Goal: Information Seeking & Learning: Learn about a topic

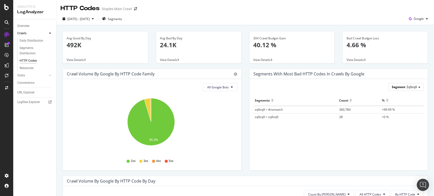
click at [415, 88] on div "Segment Zq9zq9" at bounding box center [406, 86] width 35 height 7
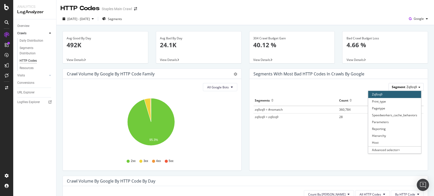
click at [415, 88] on div "Segment Zq9zq9" at bounding box center [406, 86] width 35 height 7
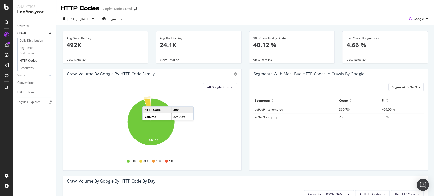
click at [148, 102] on icon "A chart." at bounding box center [147, 110] width 7 height 24
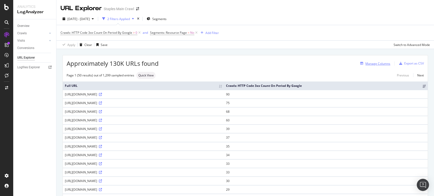
click at [374, 64] on div "Manage Columns" at bounding box center [378, 64] width 25 height 4
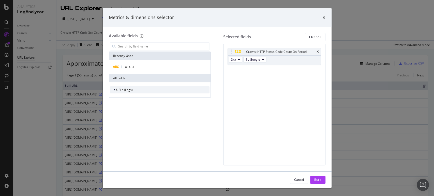
click at [114, 90] on icon "modal" at bounding box center [114, 90] width 2 height 3
click at [301, 180] on div "Cancel" at bounding box center [299, 180] width 10 height 4
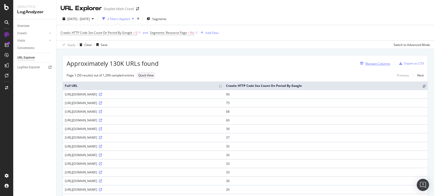
click at [380, 62] on div "Manage Columns" at bounding box center [378, 64] width 25 height 4
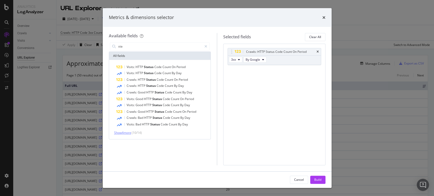
type input "sta"
click at [127, 132] on span "Show 4 more" at bounding box center [122, 133] width 17 height 4
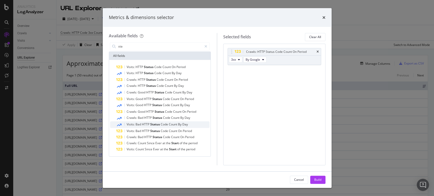
click at [136, 125] on span "Bad" at bounding box center [139, 124] width 6 height 4
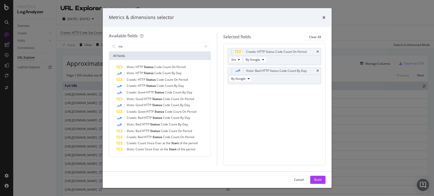
click at [136, 125] on span "Bad" at bounding box center [139, 124] width 6 height 4
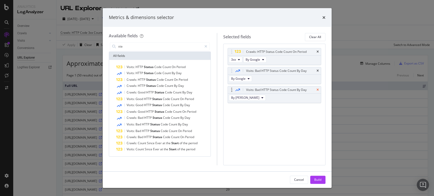
click at [318, 89] on icon "times" at bounding box center [318, 90] width 2 height 3
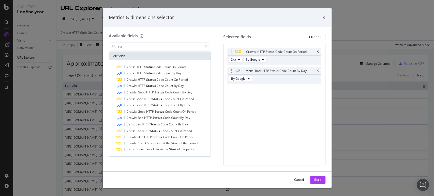
click at [317, 70] on icon "times" at bounding box center [318, 70] width 2 height 3
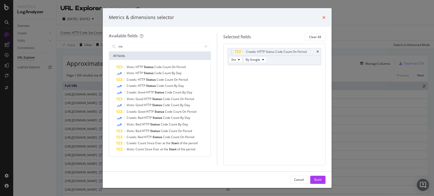
click at [323, 18] on icon "times" at bounding box center [324, 18] width 3 height 4
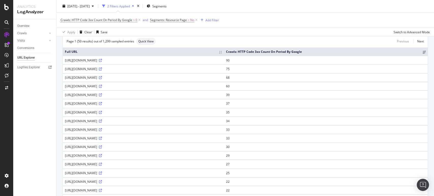
scroll to position [28, 0]
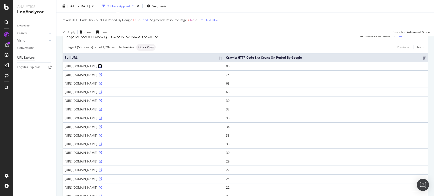
click at [102, 68] on icon at bounding box center [100, 66] width 3 height 3
